Goal: Find specific page/section: Find specific page/section

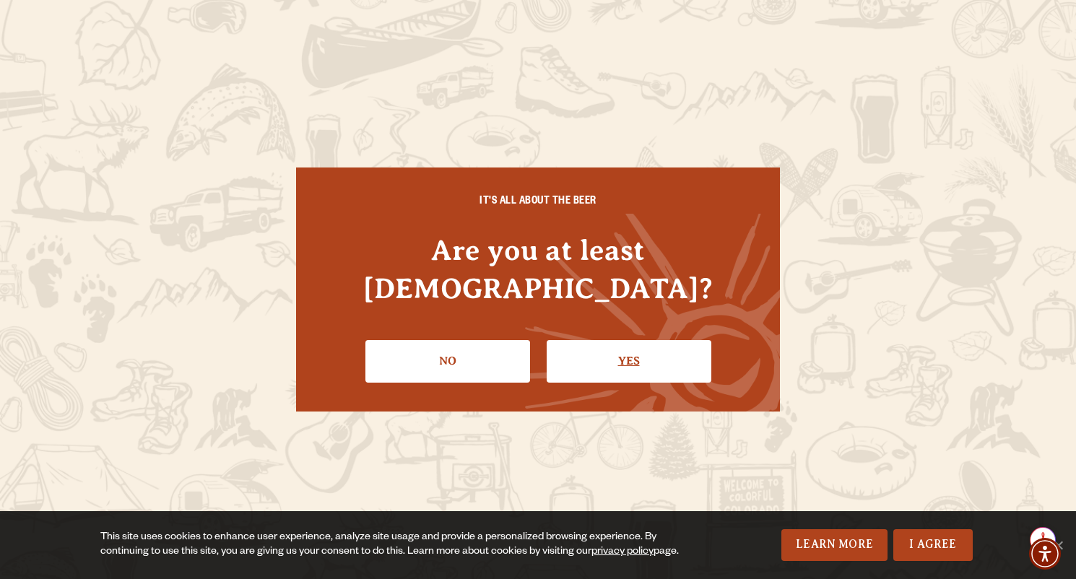
click at [625, 340] on link "Yes" at bounding box center [629, 361] width 165 height 42
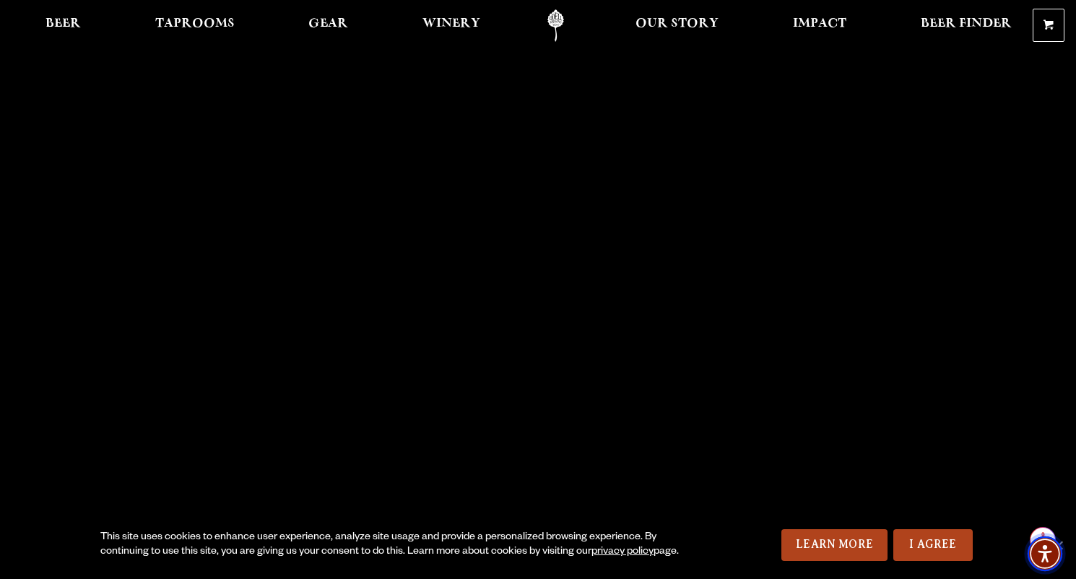
click at [1065, 548] on span "Accessibility Menu" at bounding box center [1045, 554] width 51 height 51
click at [172, 11] on link "Taprooms" at bounding box center [195, 25] width 98 height 32
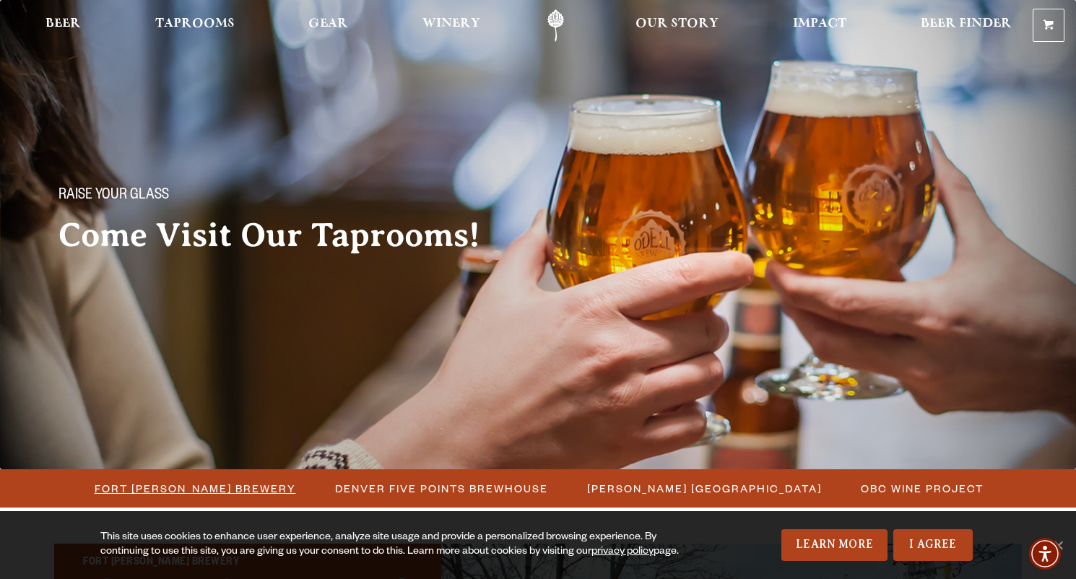
click at [194, 490] on span "Fort [PERSON_NAME] Brewery" at bounding box center [195, 488] width 201 height 21
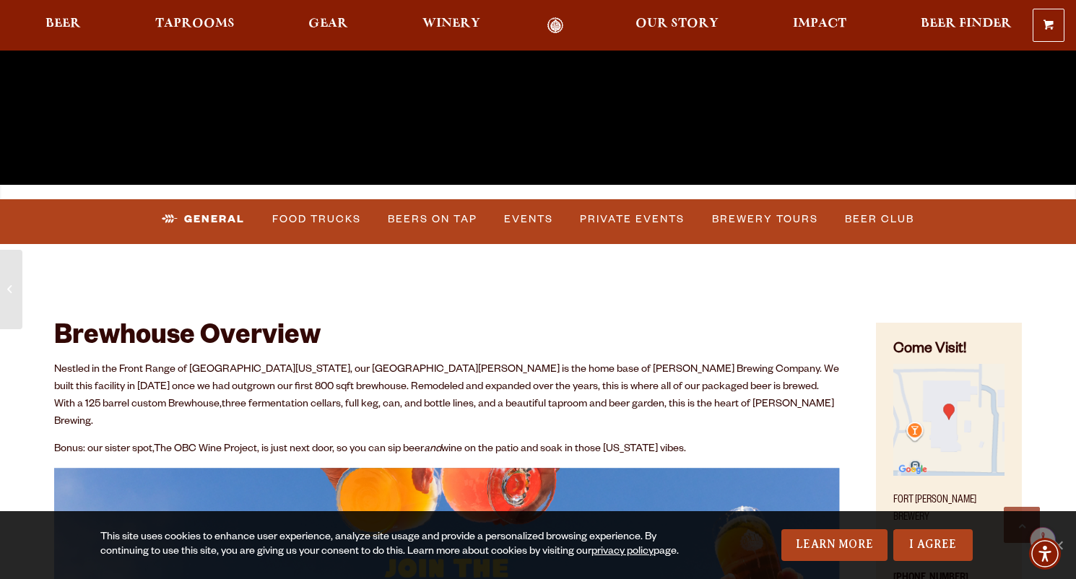
scroll to position [434, 0]
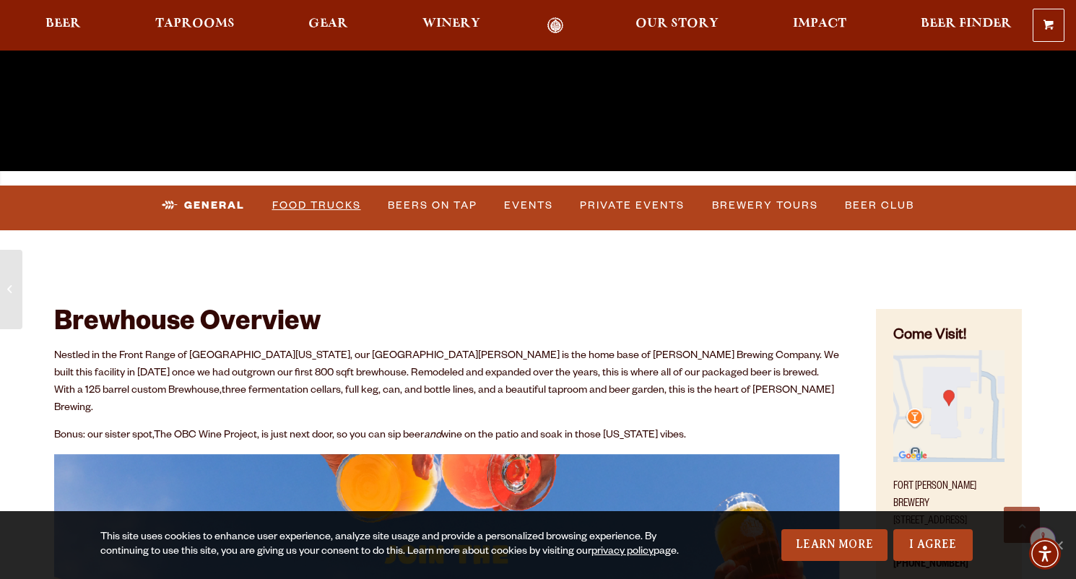
click at [300, 210] on link "Food Trucks" at bounding box center [316, 205] width 100 height 33
click at [313, 204] on link "Food Trucks" at bounding box center [304, 205] width 126 height 33
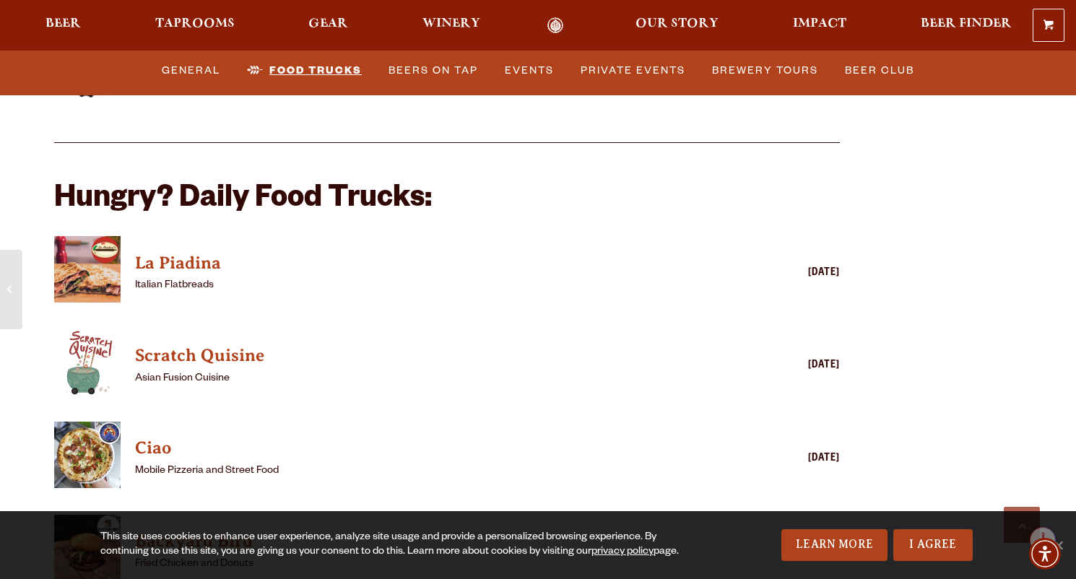
scroll to position [3401, 0]
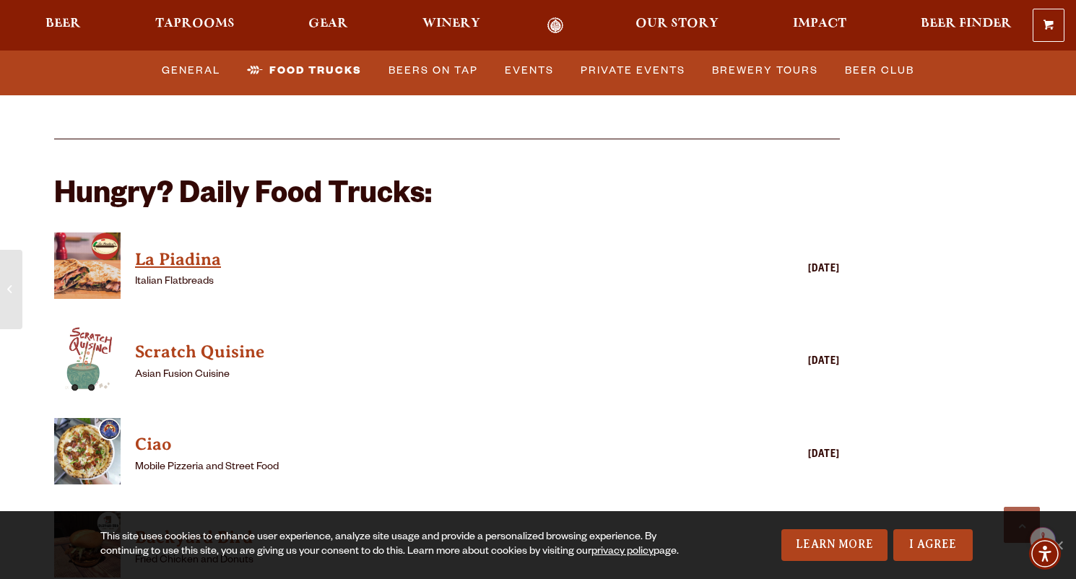
click at [175, 248] on h4 "La Piadina" at bounding box center [426, 259] width 582 height 23
